Goal: Information Seeking & Learning: Learn about a topic

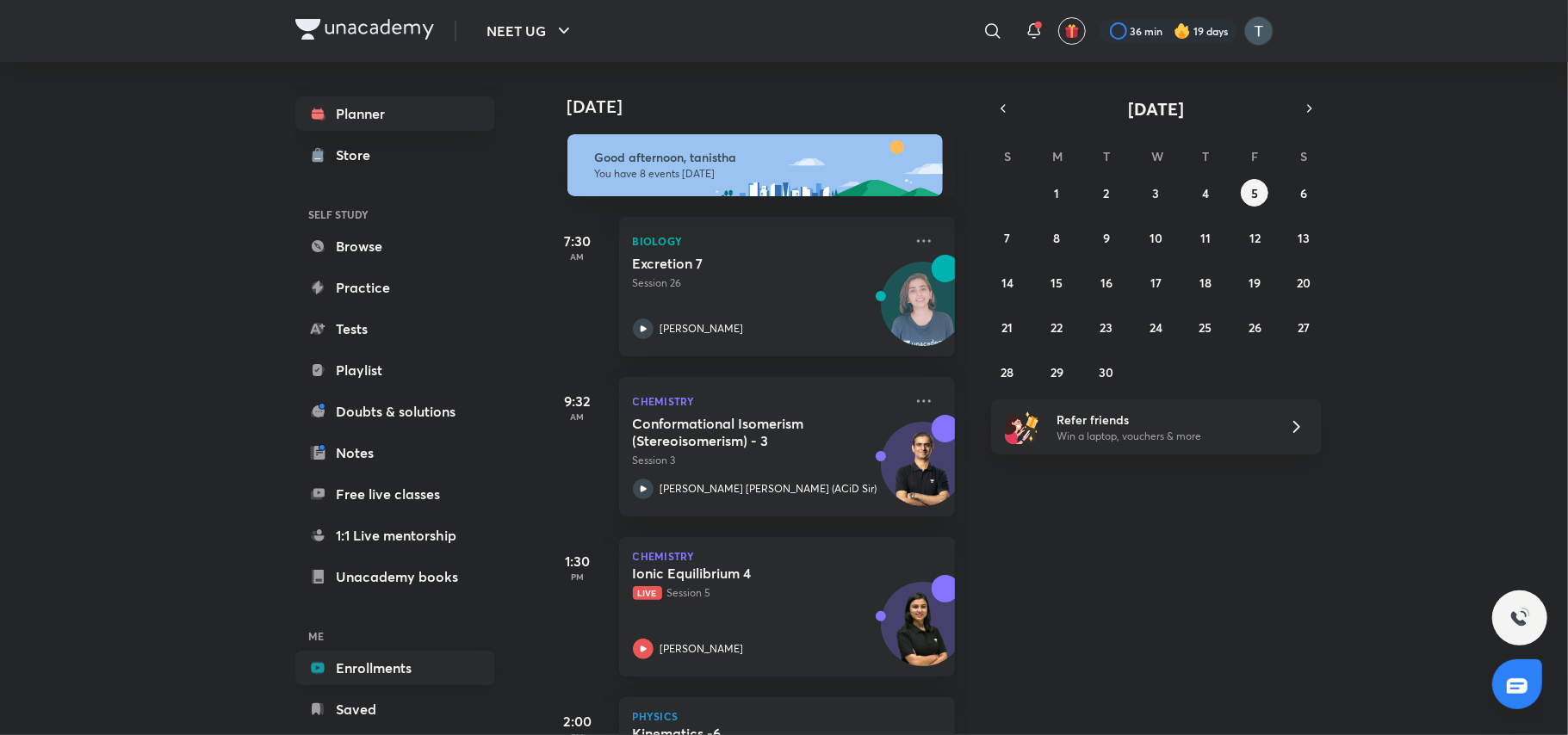
click at [374, 656] on link "Enrollments" at bounding box center [396, 668] width 200 height 35
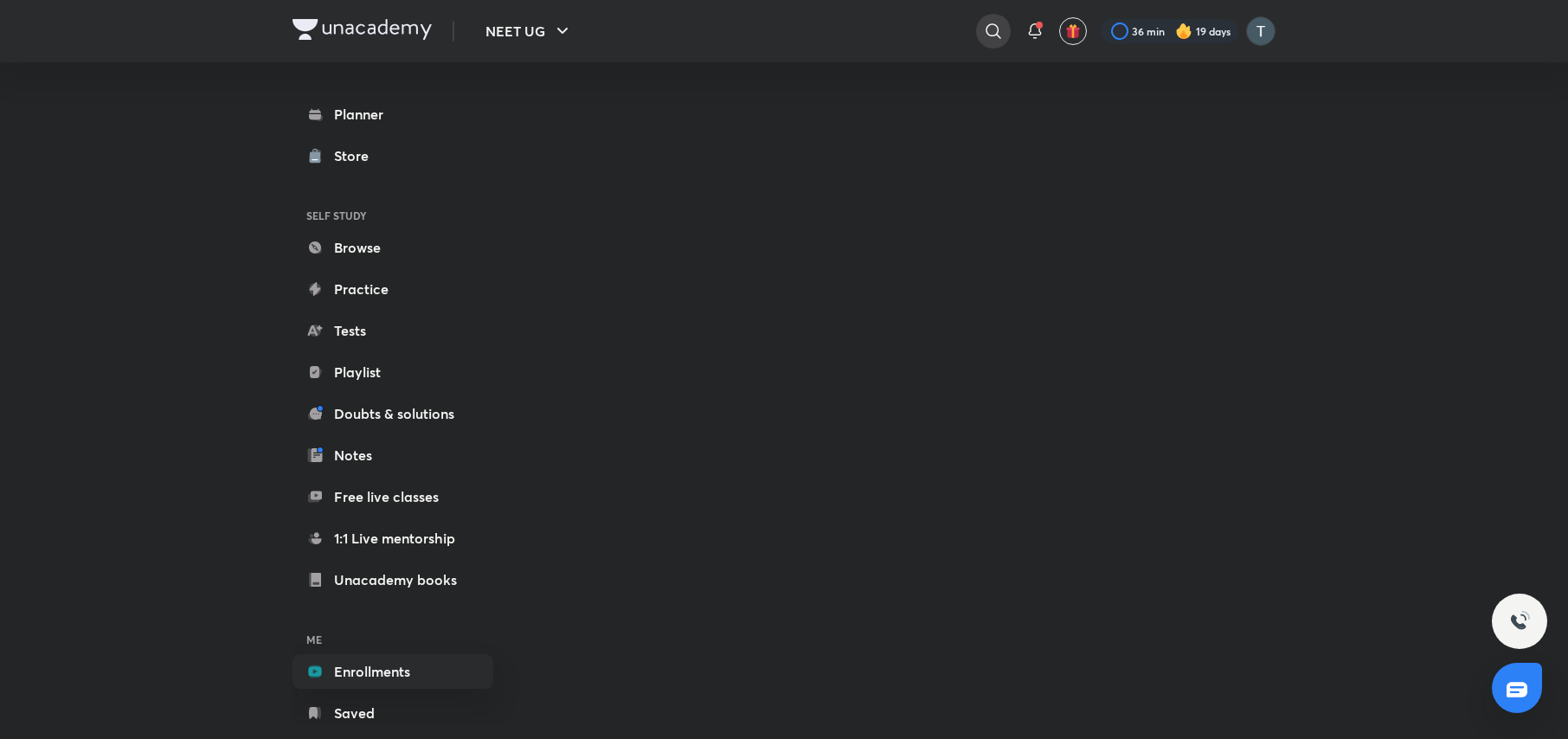
click at [987, 43] on div at bounding box center [993, 31] width 35 height 35
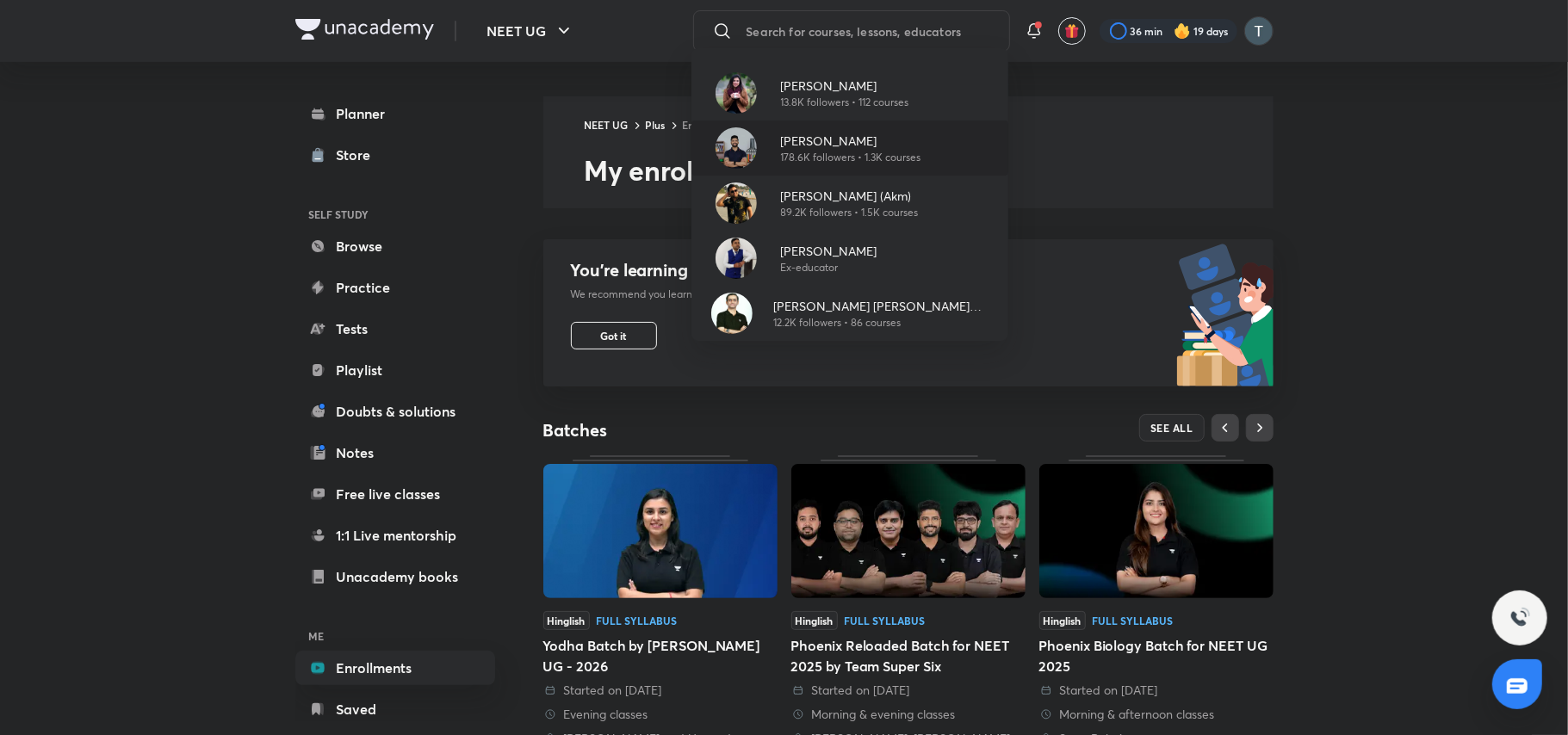
click at [882, 150] on p "178.6K followers • 1.3K courses" at bounding box center [851, 157] width 140 height 15
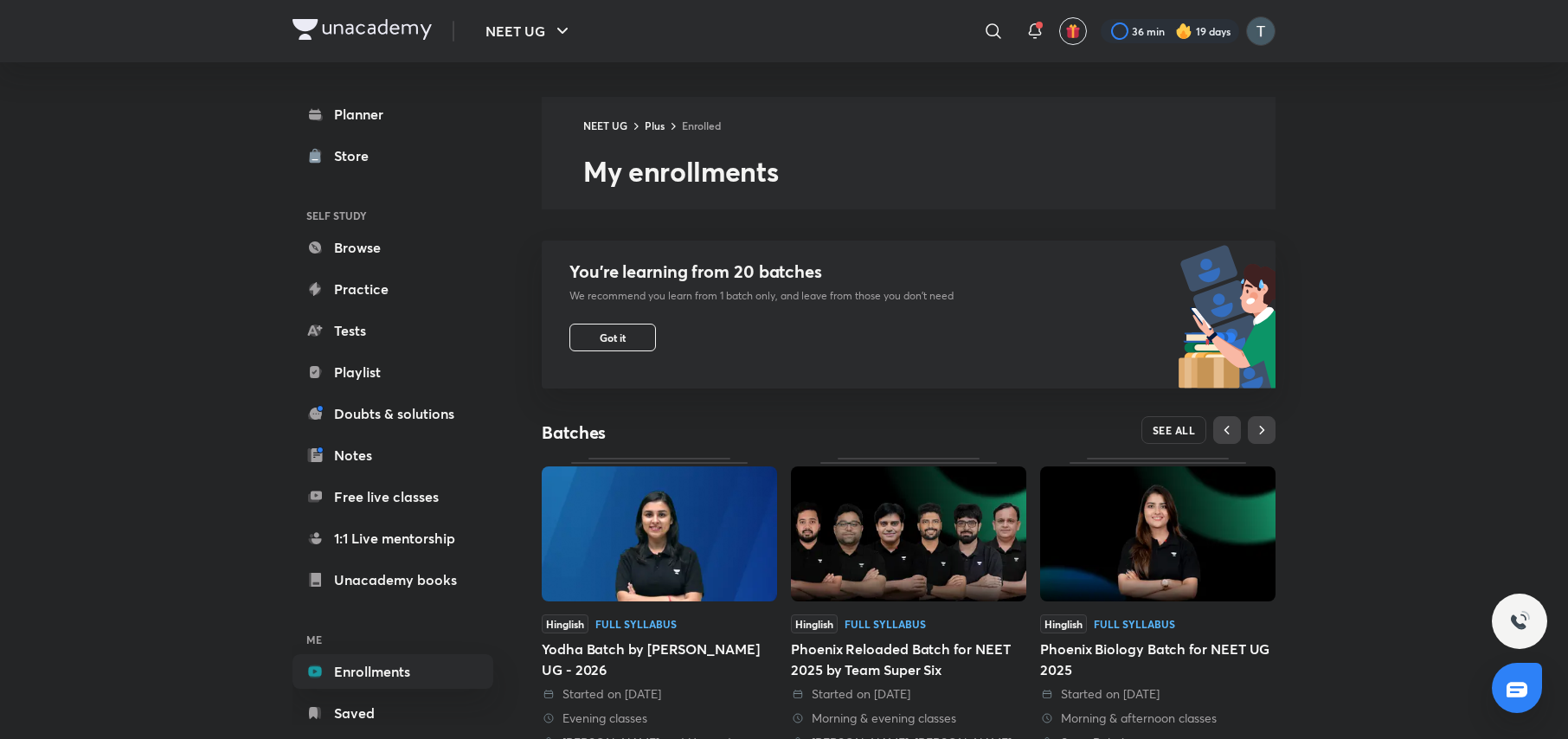
click at [1178, 423] on button "SEE ALL" at bounding box center [1174, 430] width 66 height 27
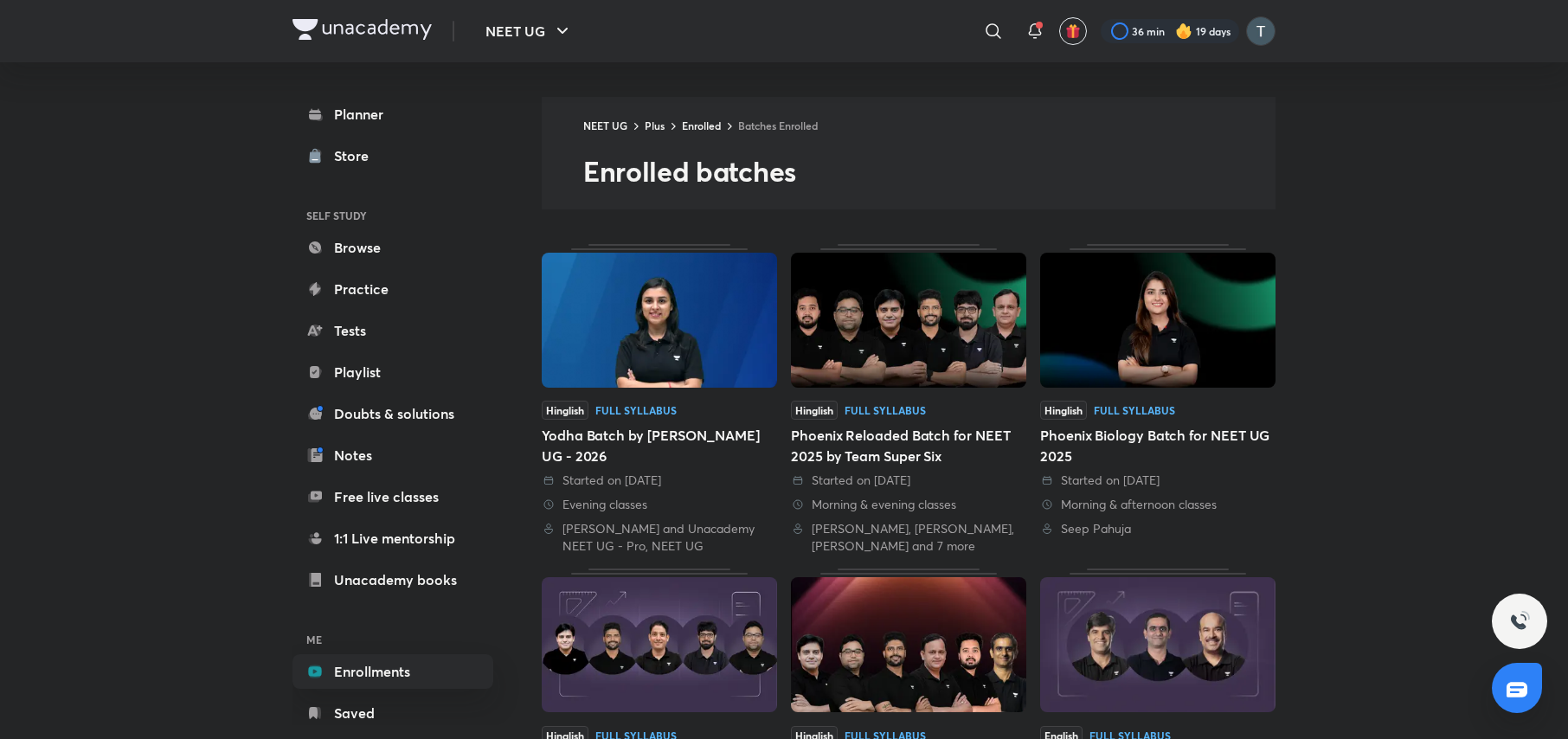
click at [880, 371] on img at bounding box center [908, 320] width 235 height 135
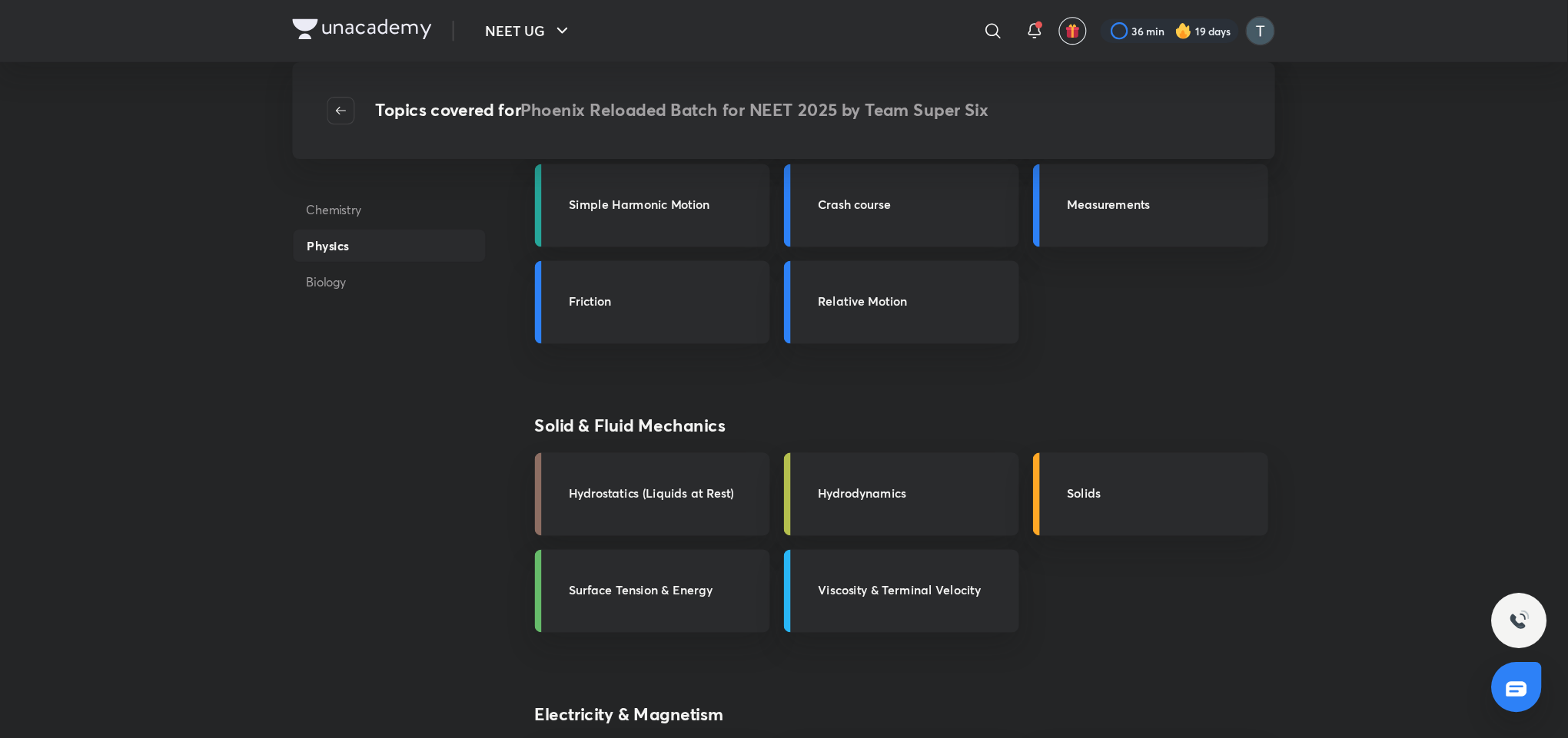
scroll to position [575, 0]
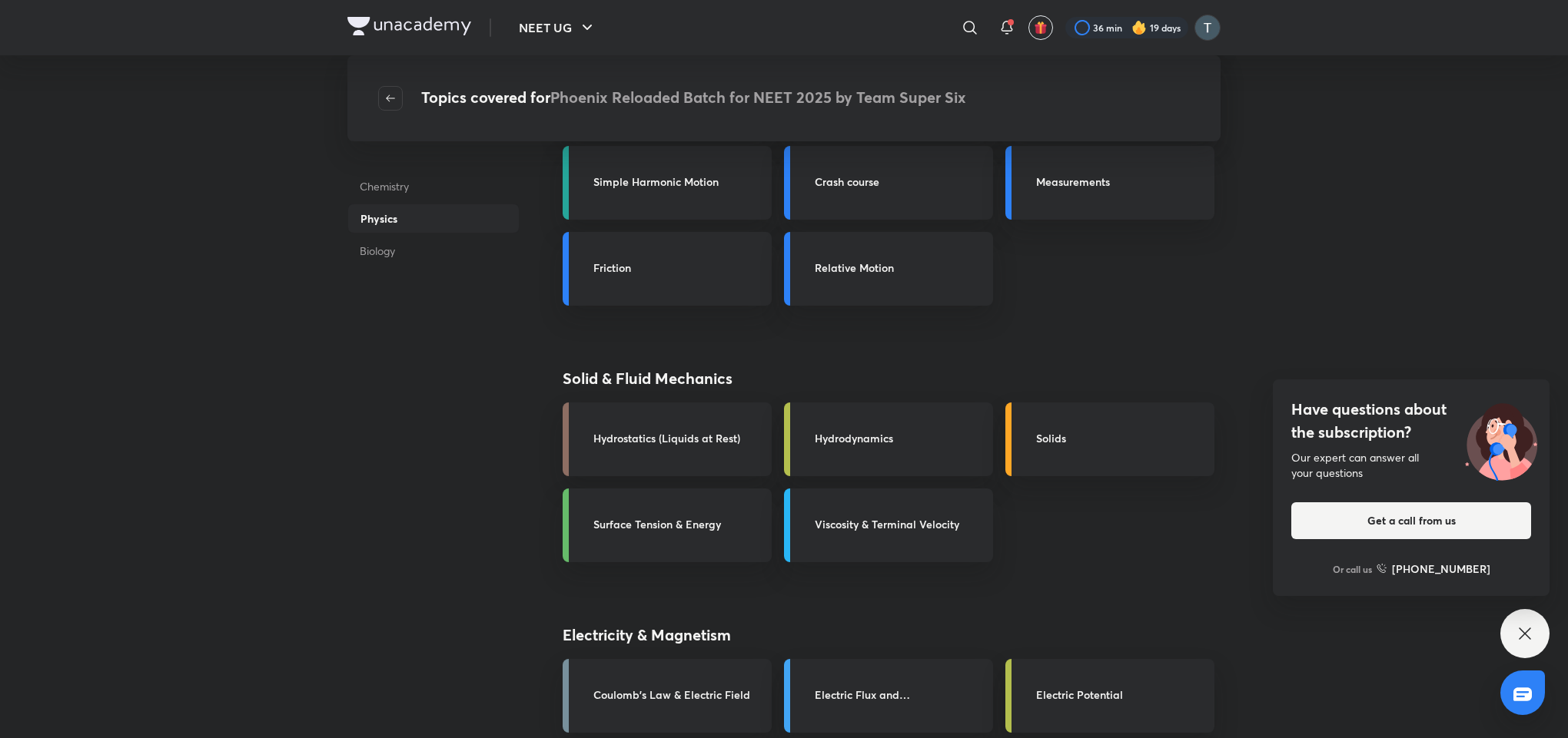
drag, startPoint x: 1371, startPoint y: 0, endPoint x: 378, endPoint y: 671, distance: 1198.5
click at [676, 655] on h3 "Coulomb's Law & Electric Field" at bounding box center [678, 695] width 169 height 16
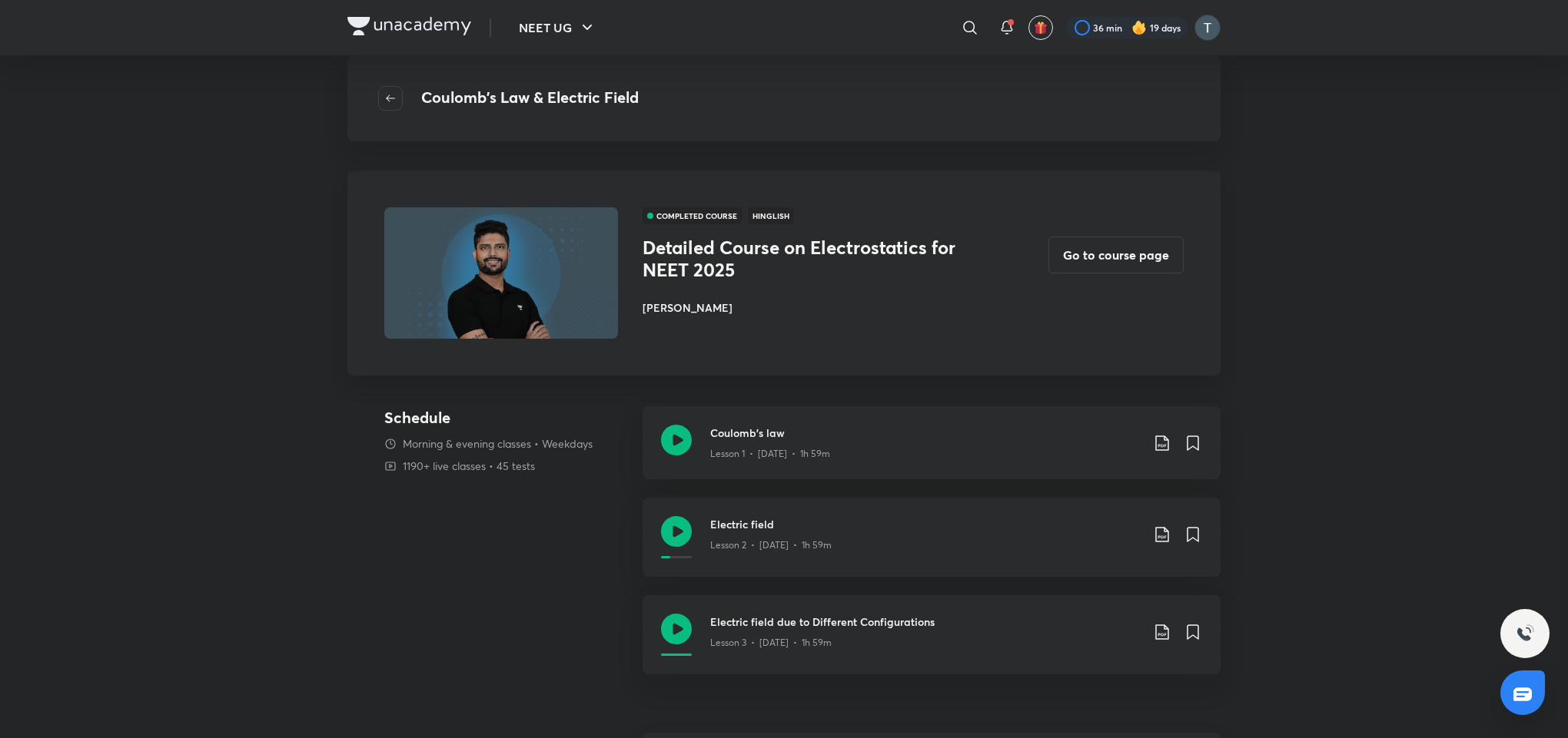
scroll to position [590, 0]
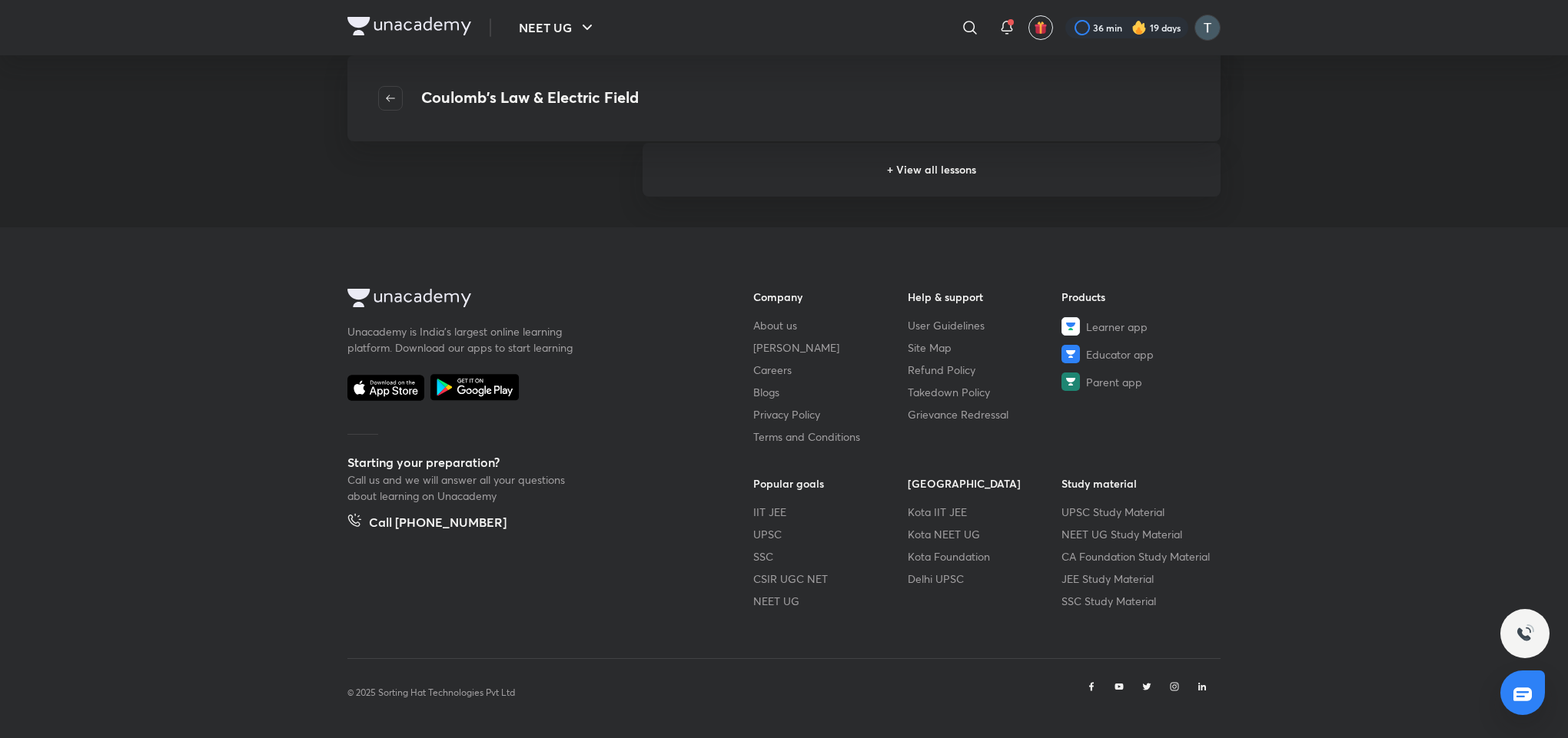
click at [943, 166] on h6 "+ View all lessons" at bounding box center [931, 170] width 578 height 54
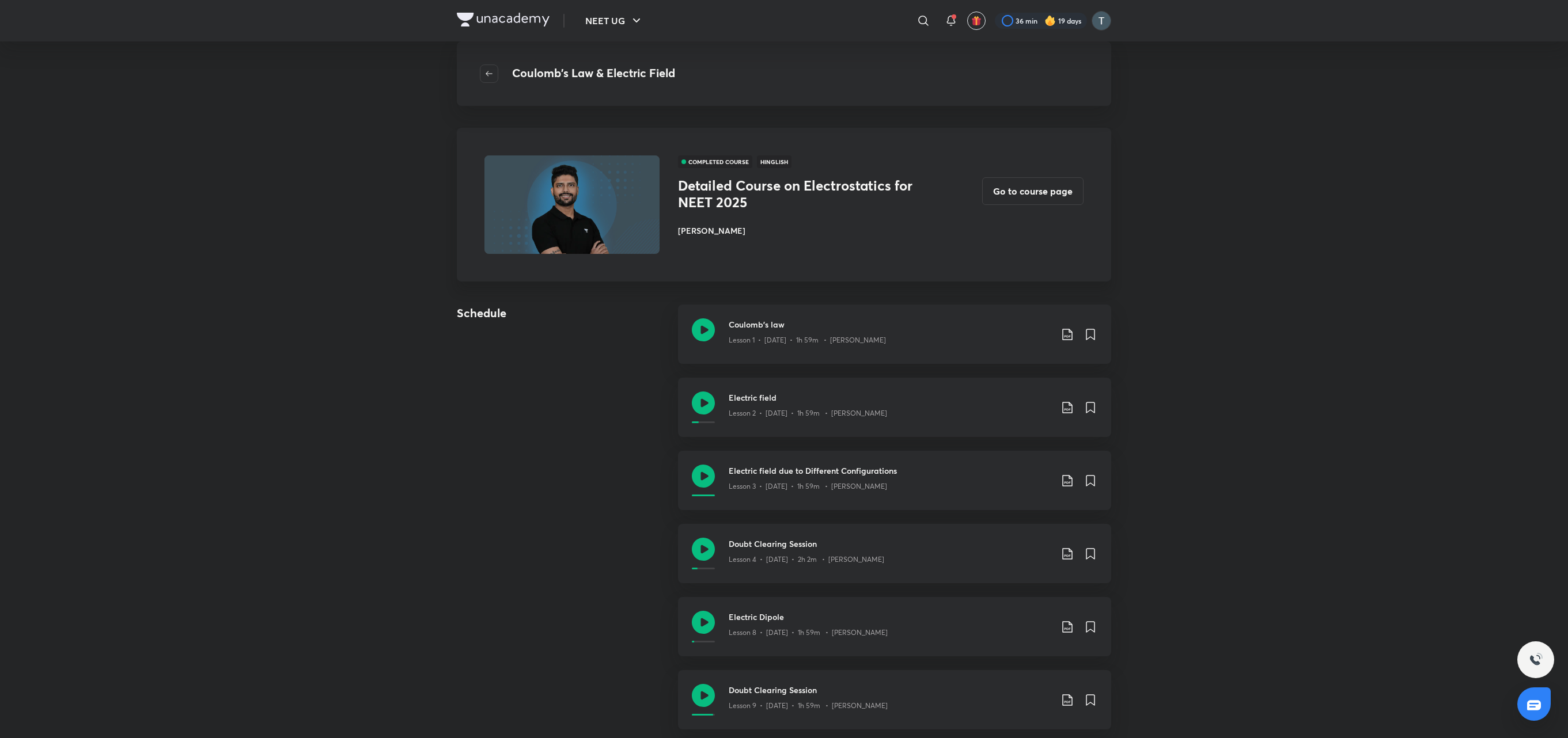
drag, startPoint x: 1143, startPoint y: 1, endPoint x: 197, endPoint y: 692, distance: 1171.5
click at [197, 491] on div "NEET UG ​ 36 min 19 days Coulomb's Law & Electric Field COMPLETED COURSE Hingli…" at bounding box center [784, 721] width 1568 height 1443
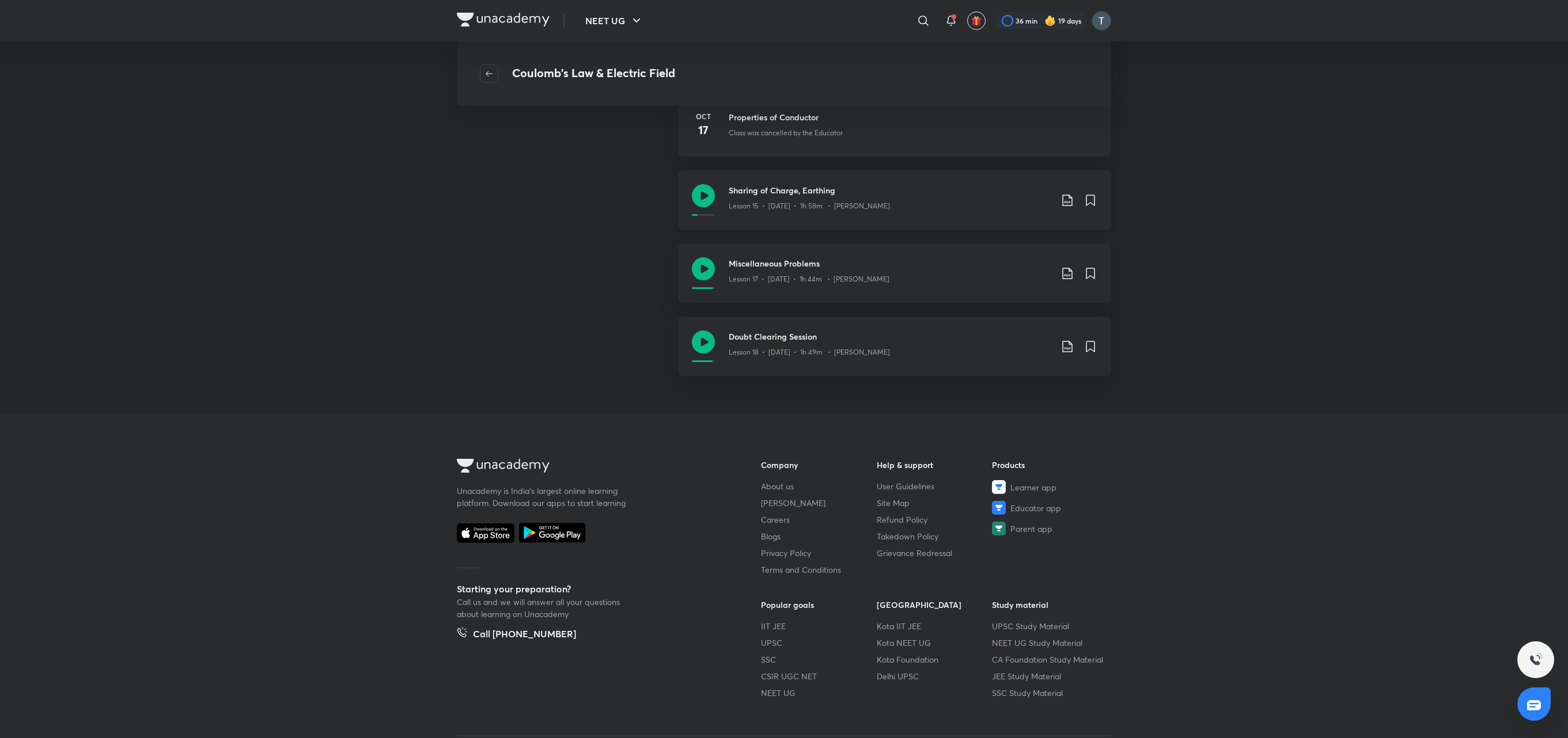
click at [843, 182] on div "Sharing of Charge, Earthing Lesson 15 • [DATE] • 1h 58m • [PERSON_NAME]" at bounding box center [895, 200] width 433 height 59
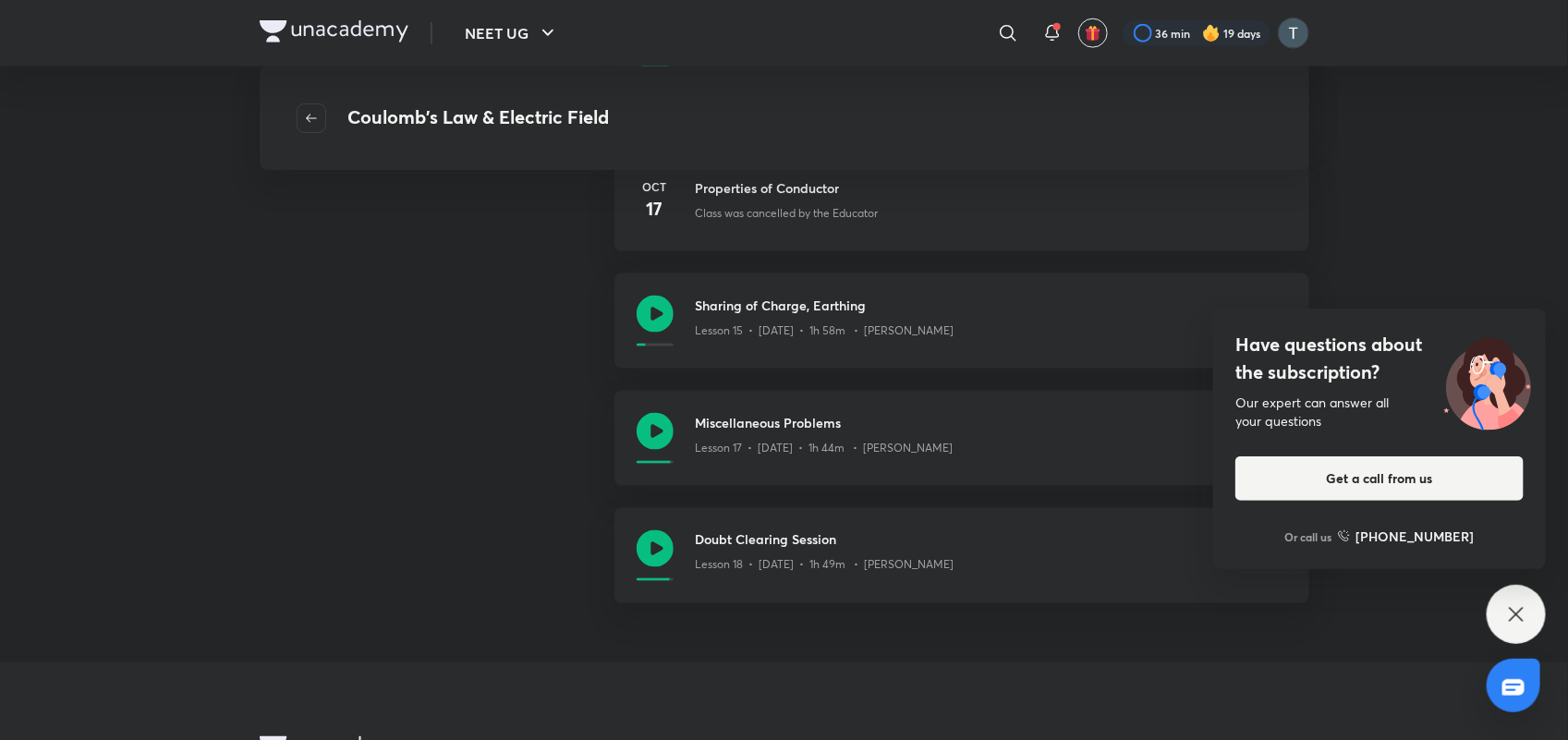
click at [1522, 610] on icon at bounding box center [1515, 614] width 14 height 14
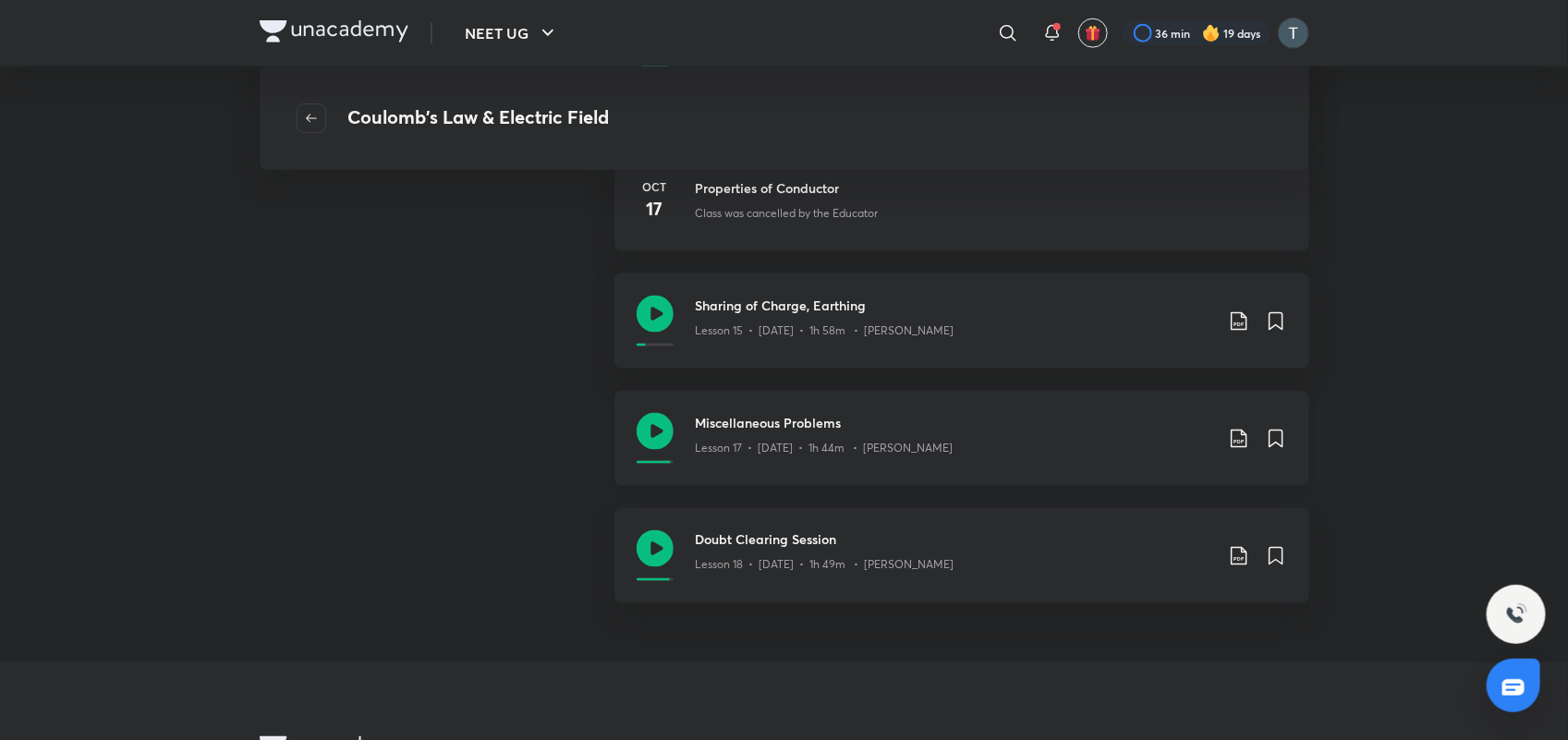
scroll to position [1037, 0]
